Goal: Information Seeking & Learning: Find specific fact

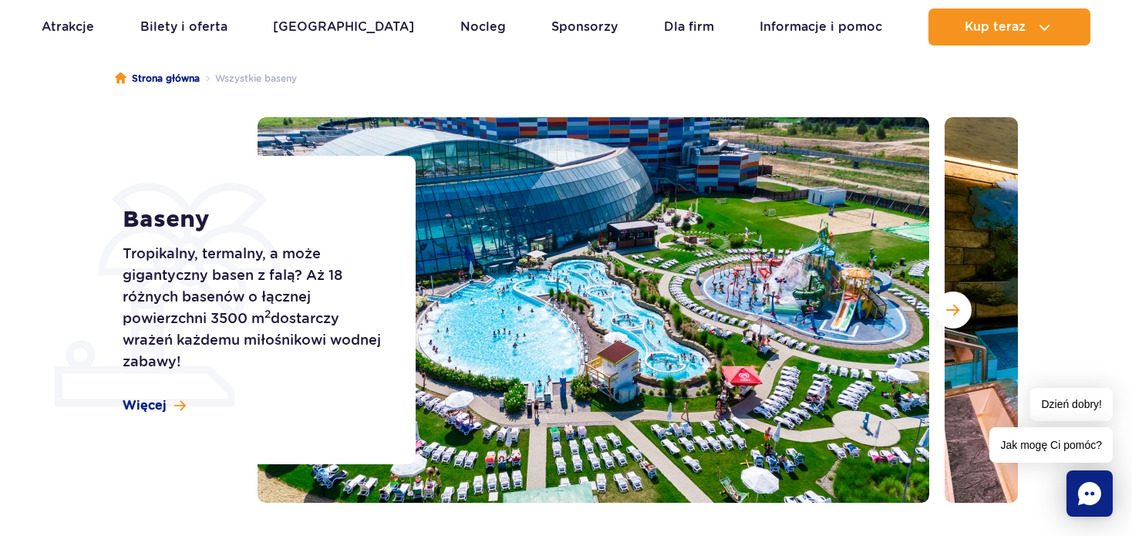
scroll to position [154, 0]
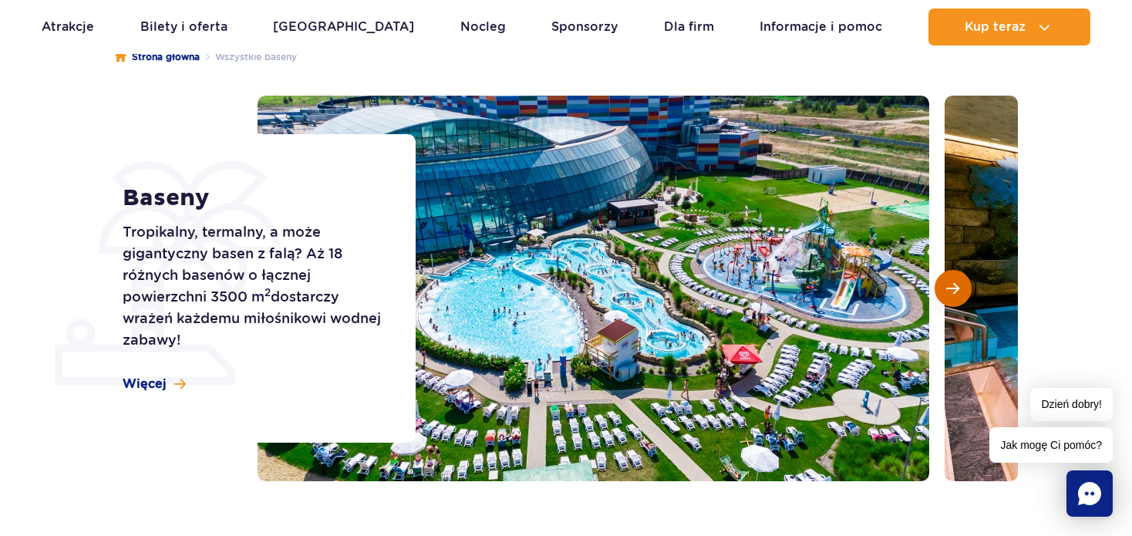
click at [949, 293] on span "Następny slajd" at bounding box center [952, 288] width 13 height 14
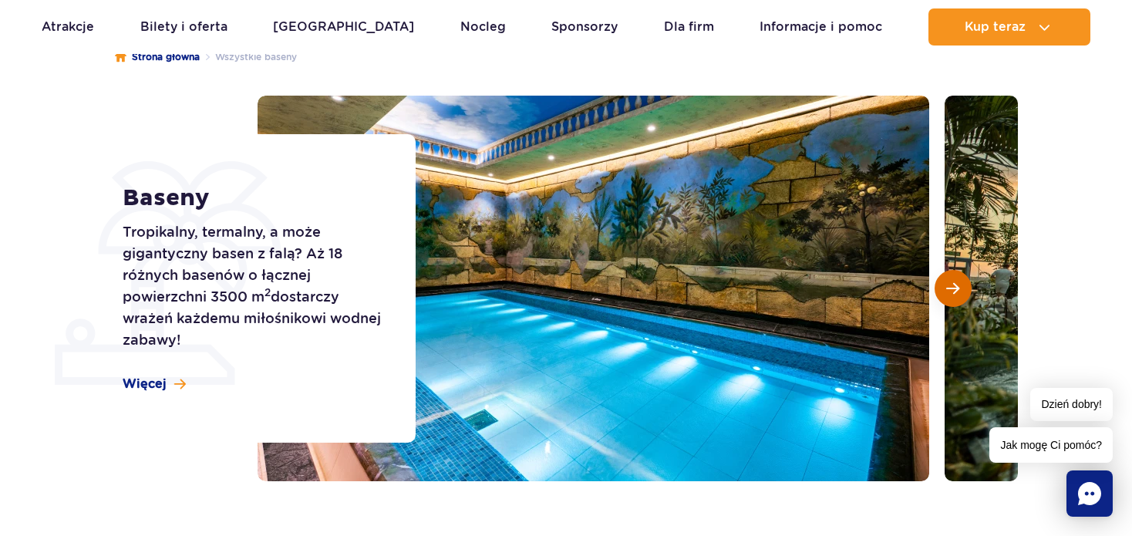
click at [949, 293] on span "Następny slajd" at bounding box center [952, 288] width 13 height 14
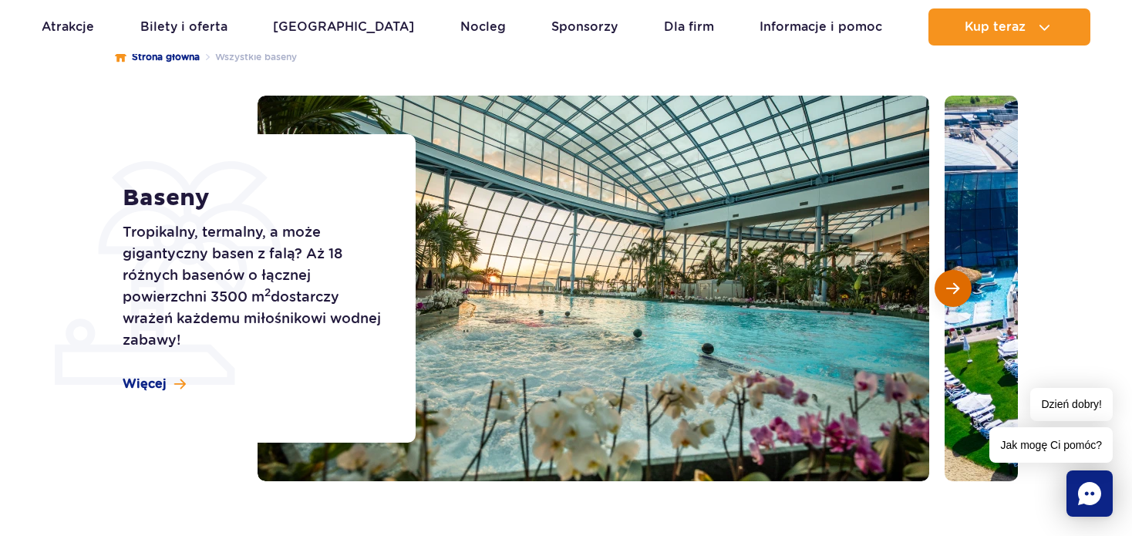
click at [949, 293] on span "Następny slajd" at bounding box center [952, 288] width 13 height 14
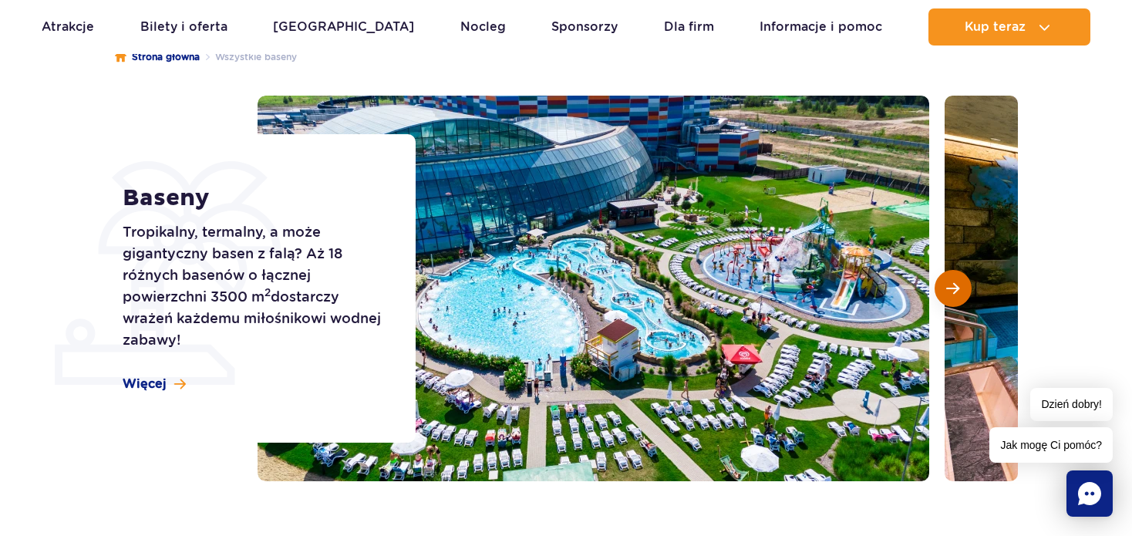
click at [949, 293] on span "Następny slajd" at bounding box center [952, 288] width 13 height 14
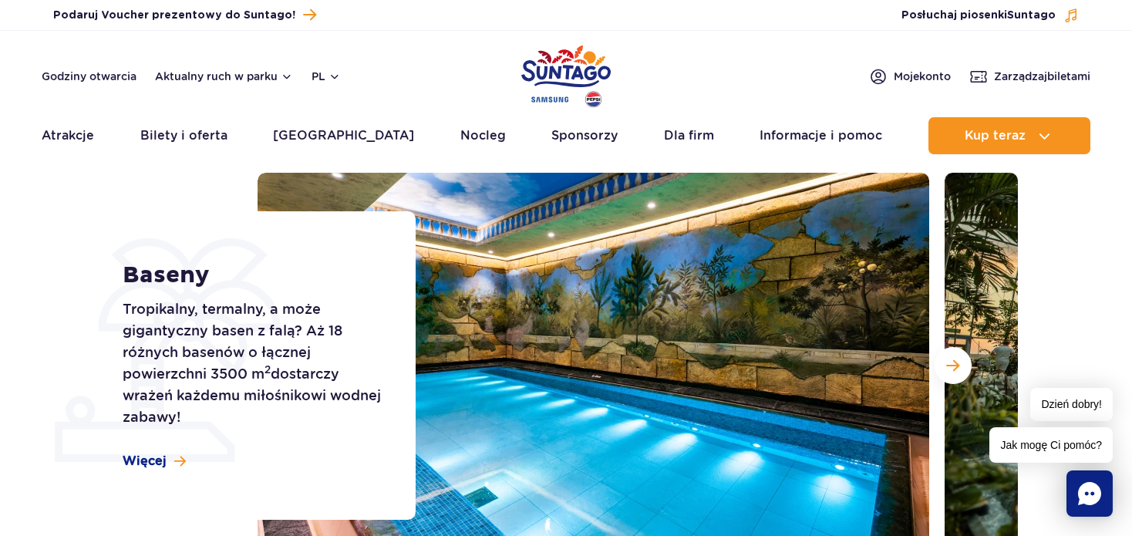
scroll to position [0, 0]
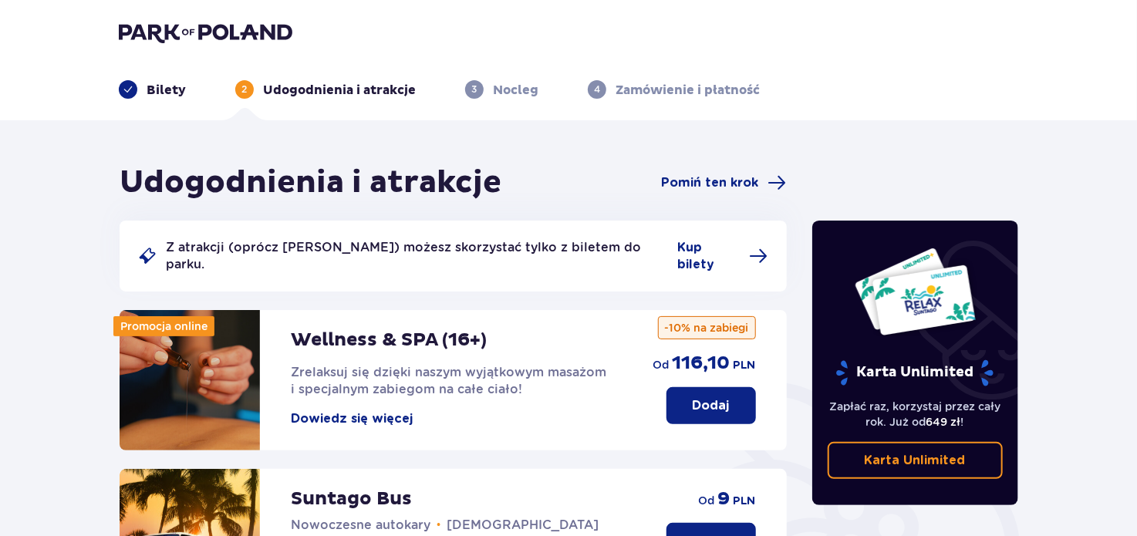
click at [524, 89] on p "Nocleg" at bounding box center [515, 90] width 45 height 17
click at [149, 32] on img at bounding box center [206, 33] width 174 height 22
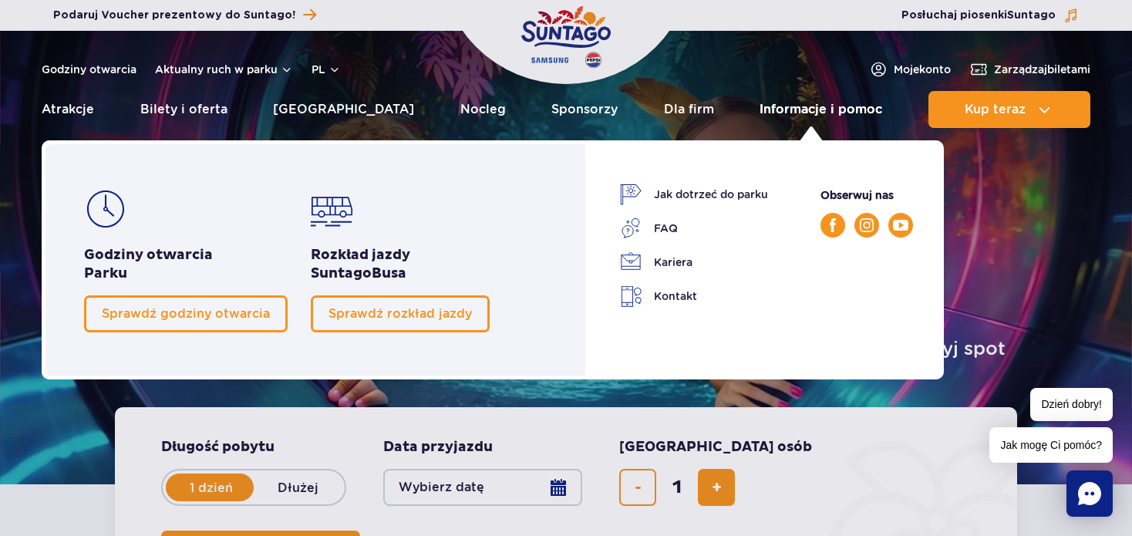
click at [781, 109] on link "Informacje i pomoc" at bounding box center [821, 109] width 123 height 37
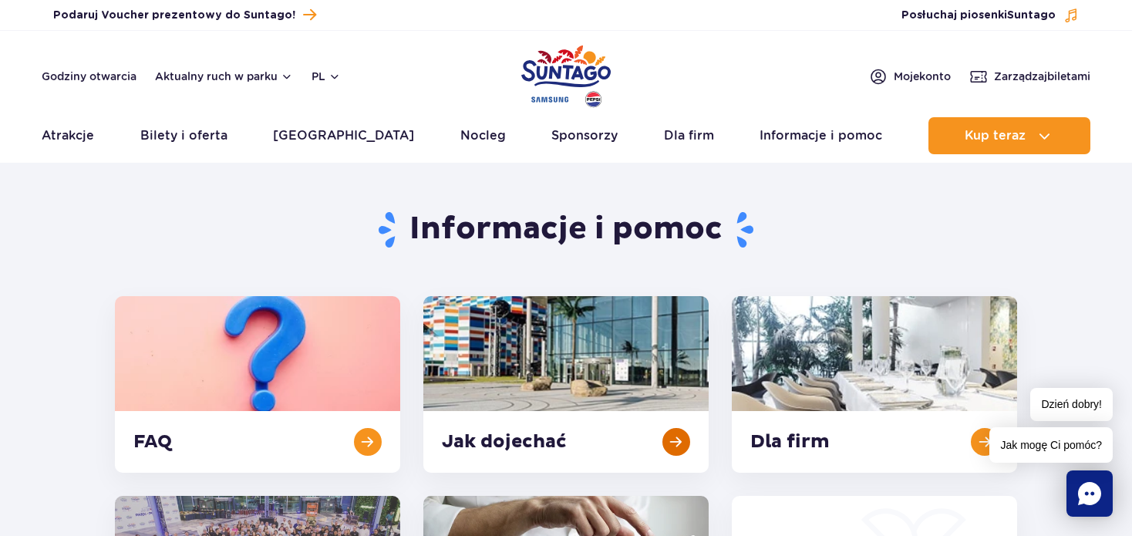
click at [561, 442] on link at bounding box center [565, 384] width 285 height 177
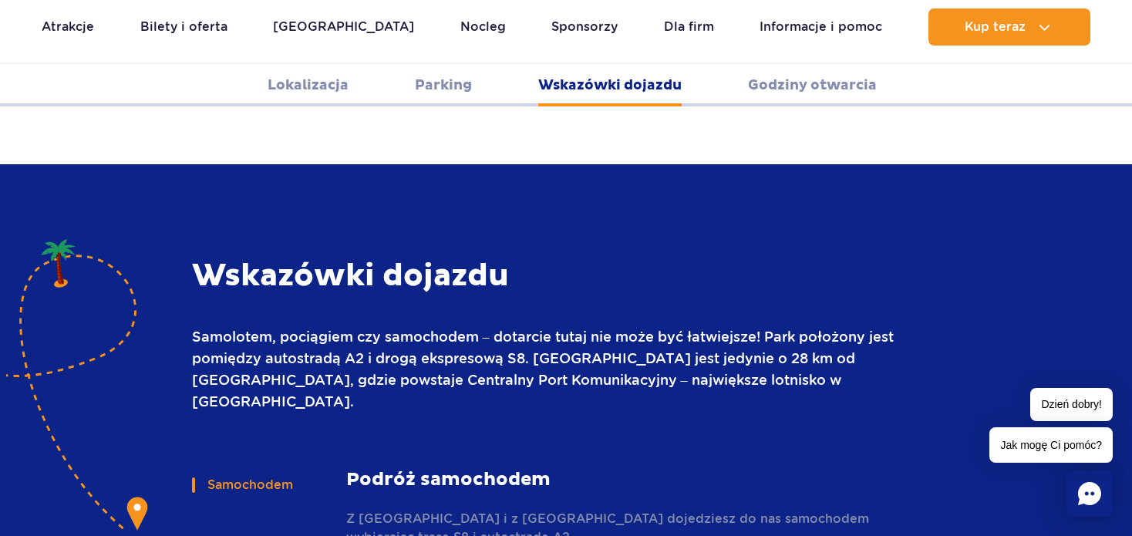
scroll to position [1974, 0]
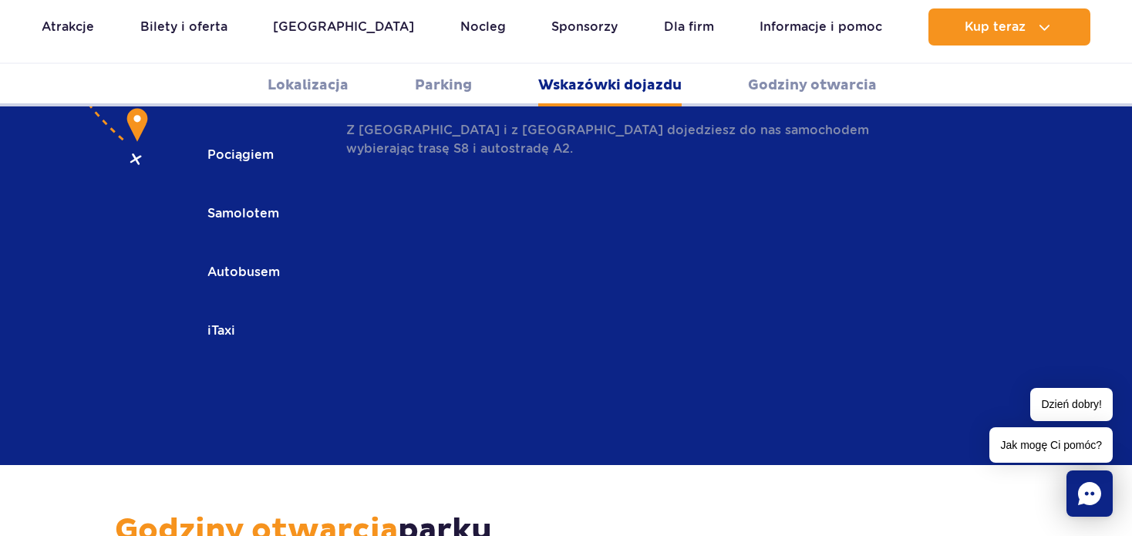
scroll to position [2668, 0]
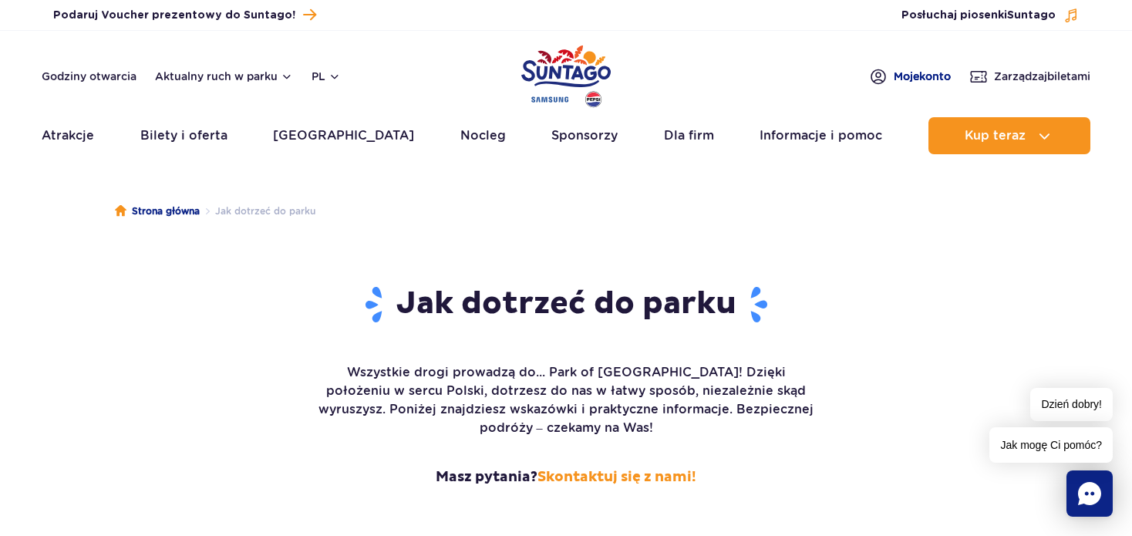
click at [894, 74] on span "Moje konto" at bounding box center [922, 76] width 57 height 15
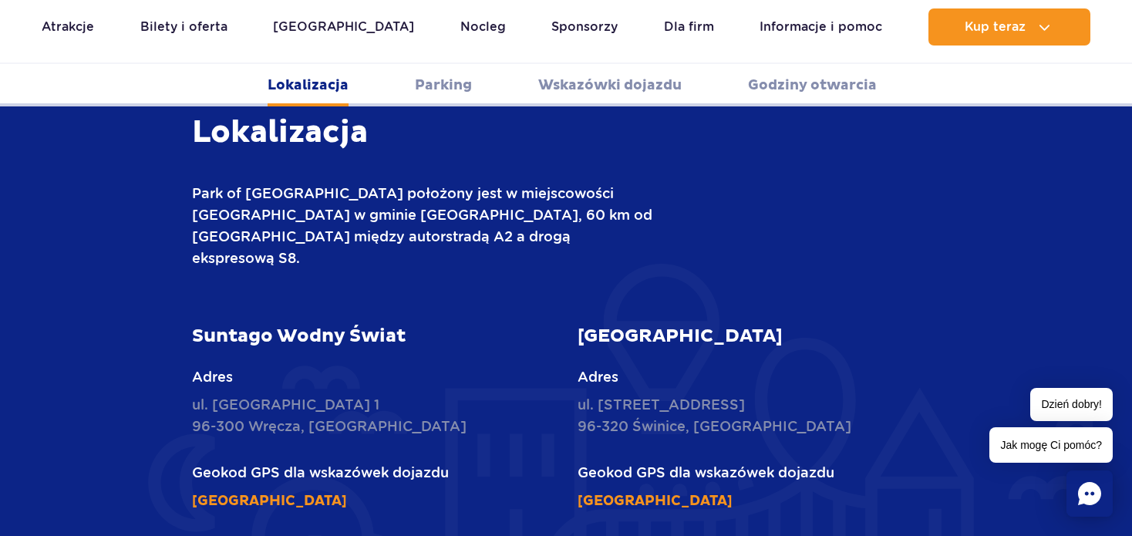
scroll to position [604, 0]
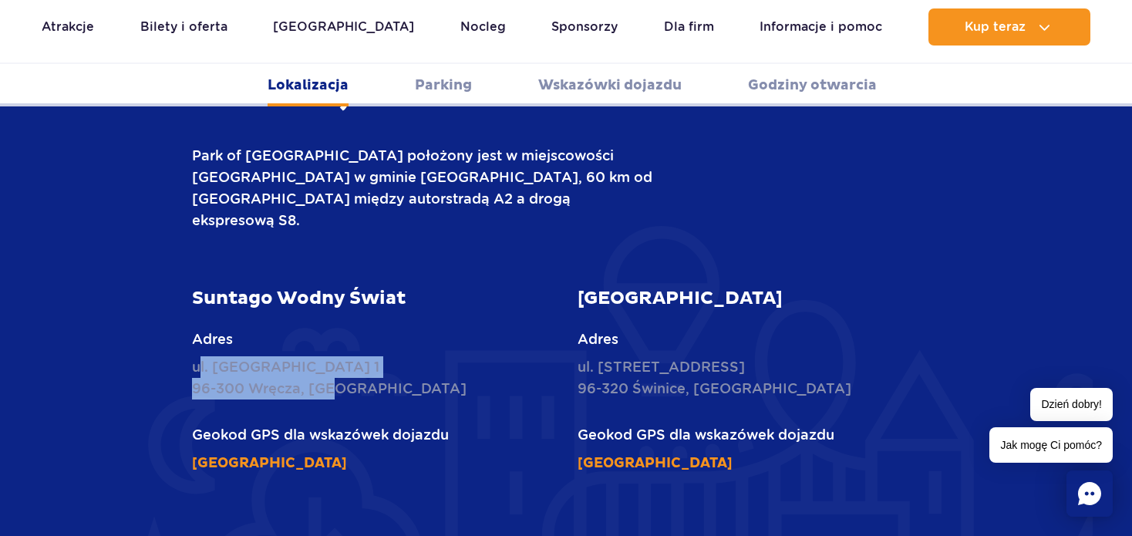
drag, startPoint x: 202, startPoint y: 324, endPoint x: 333, endPoint y: 345, distance: 132.7
click at [333, 356] on p "ul. [STREET_ADDRESS]" at bounding box center [373, 377] width 363 height 43
click at [206, 356] on p "ul. [STREET_ADDRESS]" at bounding box center [373, 377] width 363 height 43
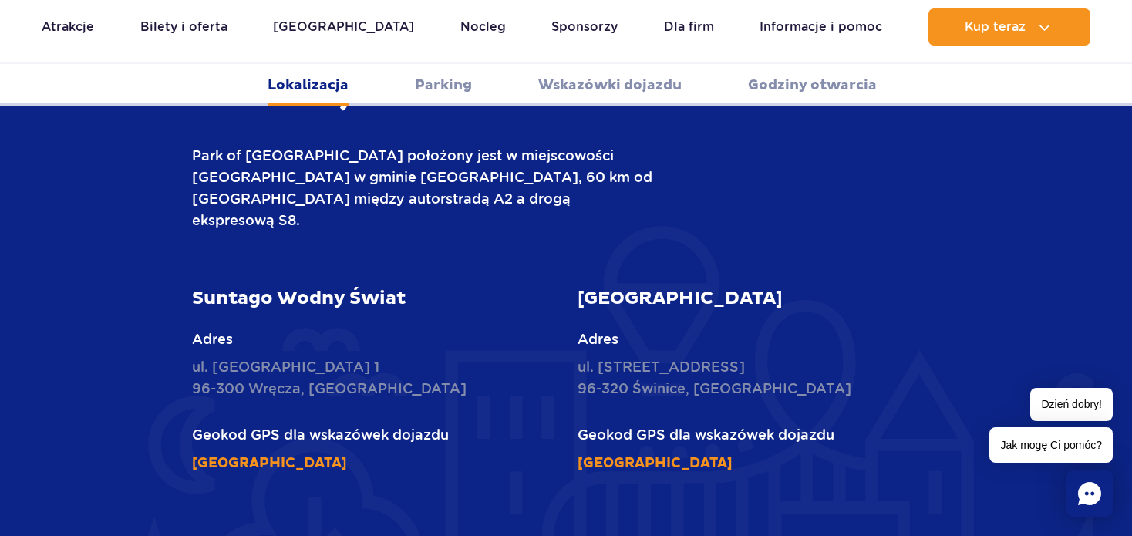
click at [190, 327] on div "Suntago Wodny Świat Adres ul. [STREET_ADDRESS] Geokod GPS dla wskazówek dojazdu…" at bounding box center [373, 380] width 386 height 187
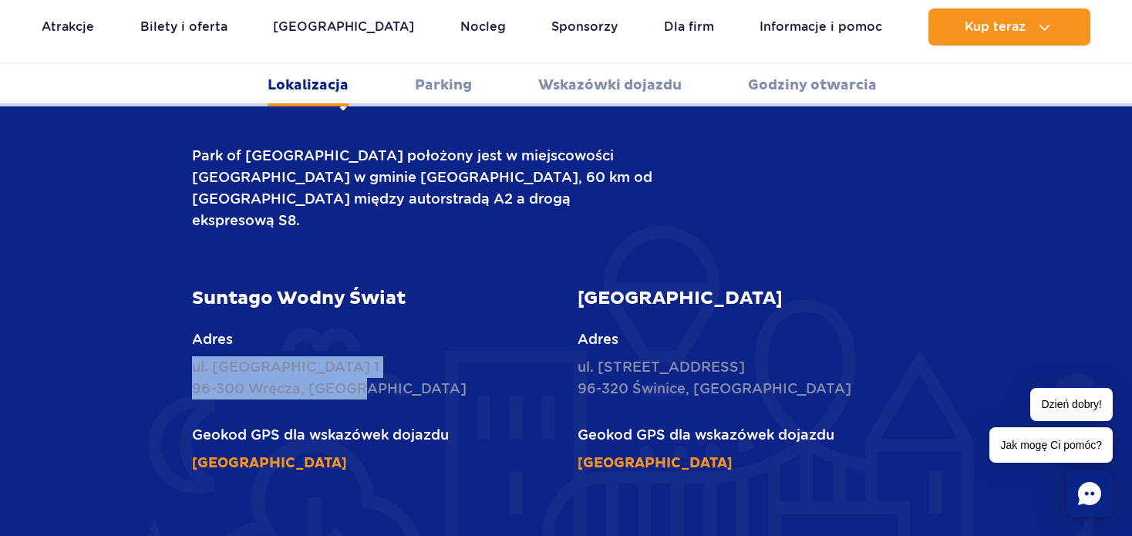
drag, startPoint x: 190, startPoint y: 328, endPoint x: 358, endPoint y: 342, distance: 168.0
click at [358, 342] on div "Suntago Wodny Świat Adres ul. [STREET_ADDRESS] Geokod GPS dla wskazówek dojazdu…" at bounding box center [373, 380] width 386 height 187
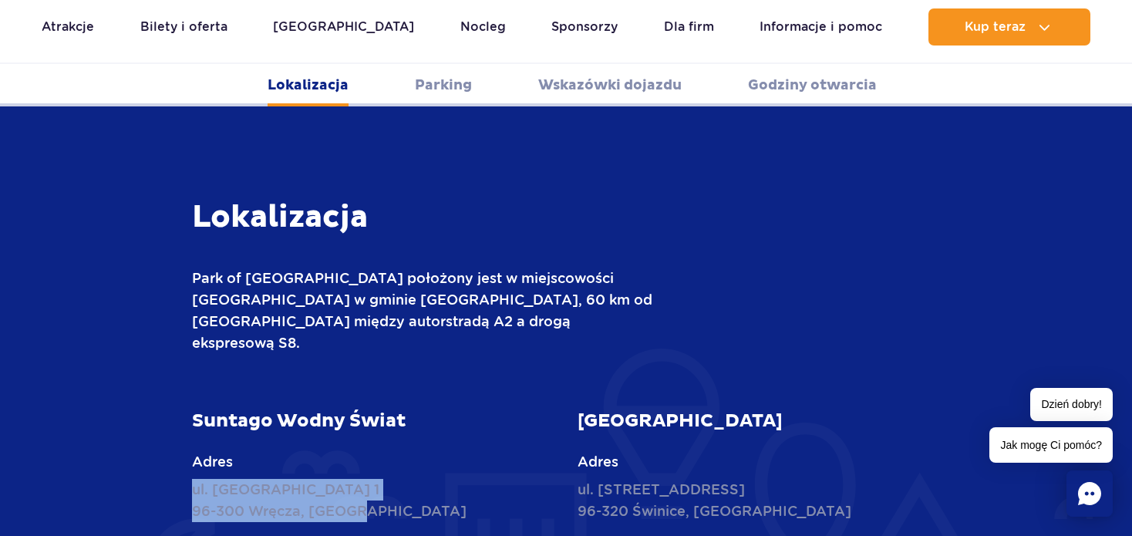
scroll to position [365, 0]
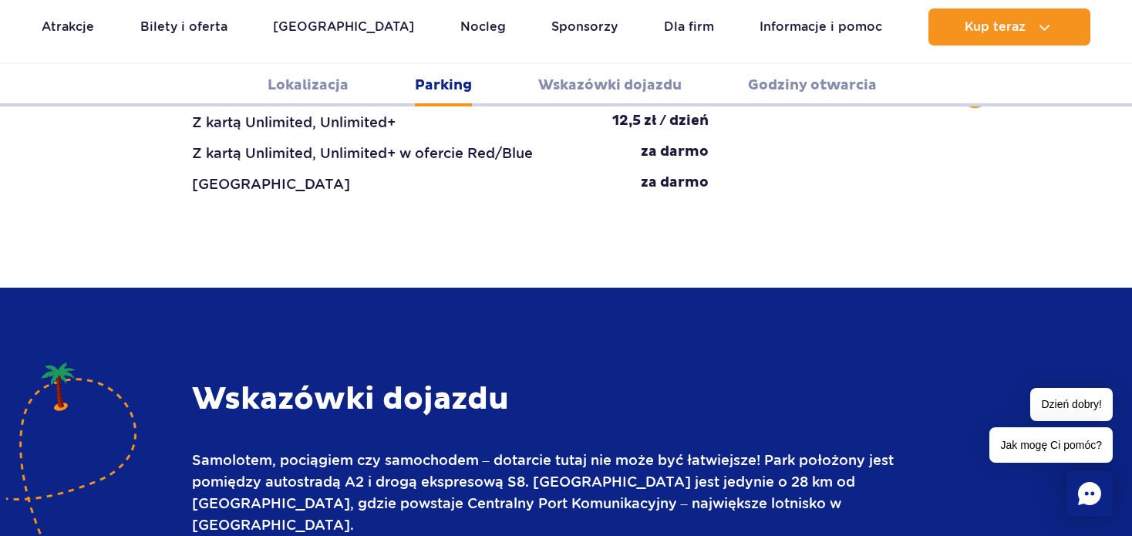
scroll to position [1876, 0]
